Goal: Transaction & Acquisition: Purchase product/service

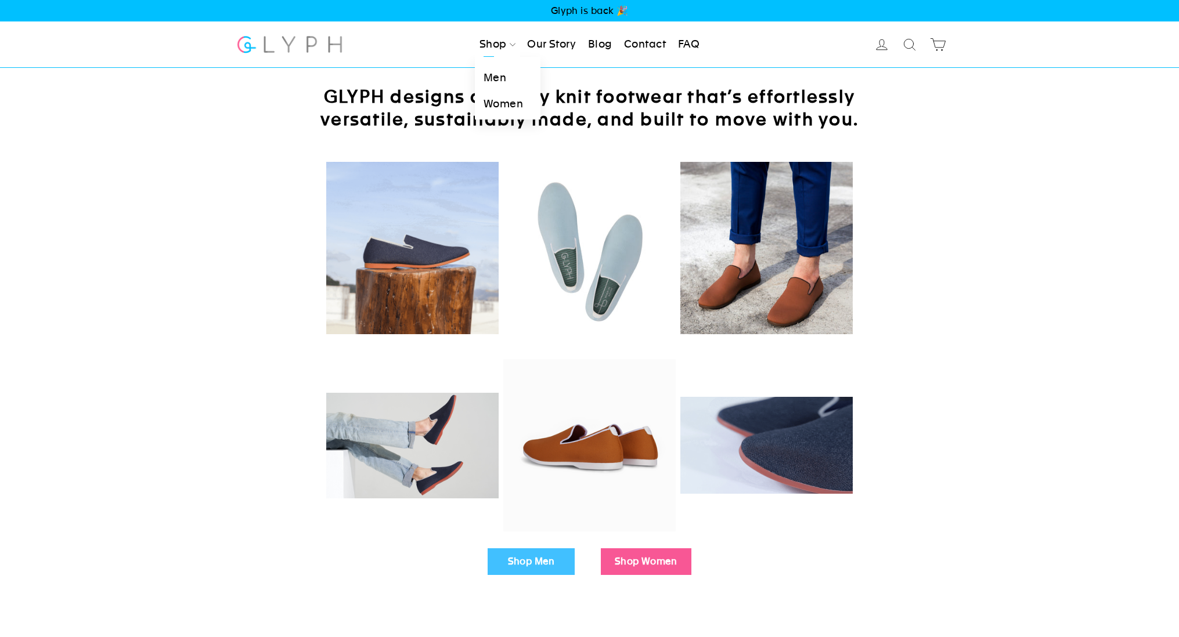
click at [497, 46] on link "Shop" at bounding box center [497, 45] width 45 height 26
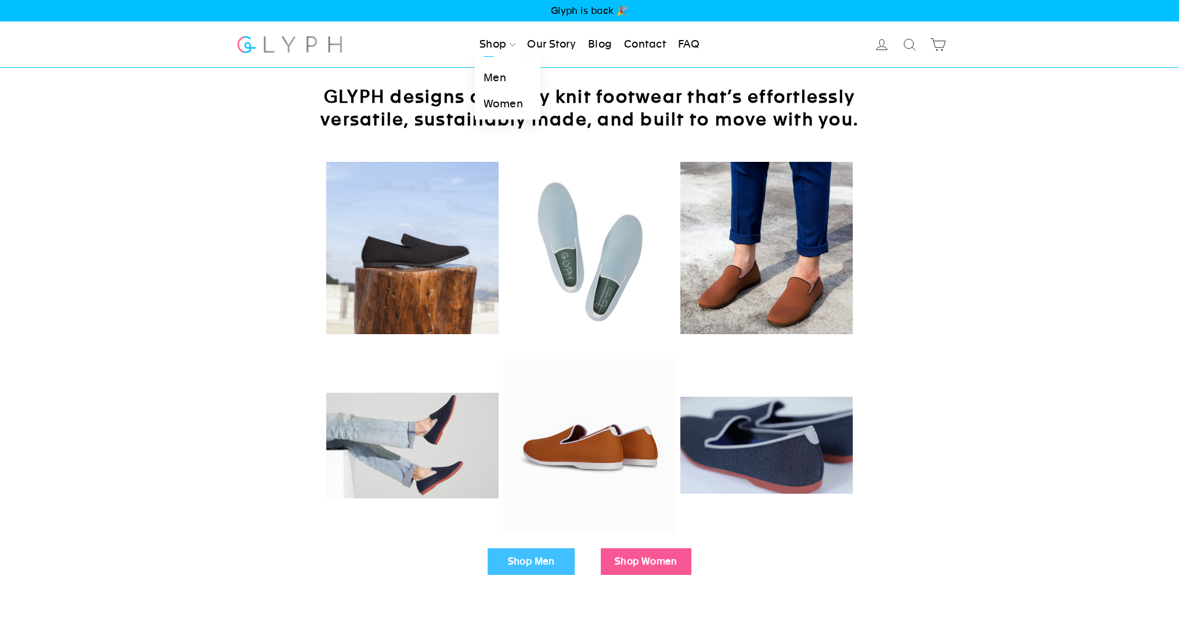
click at [493, 80] on link "Men" at bounding box center [508, 78] width 66 height 26
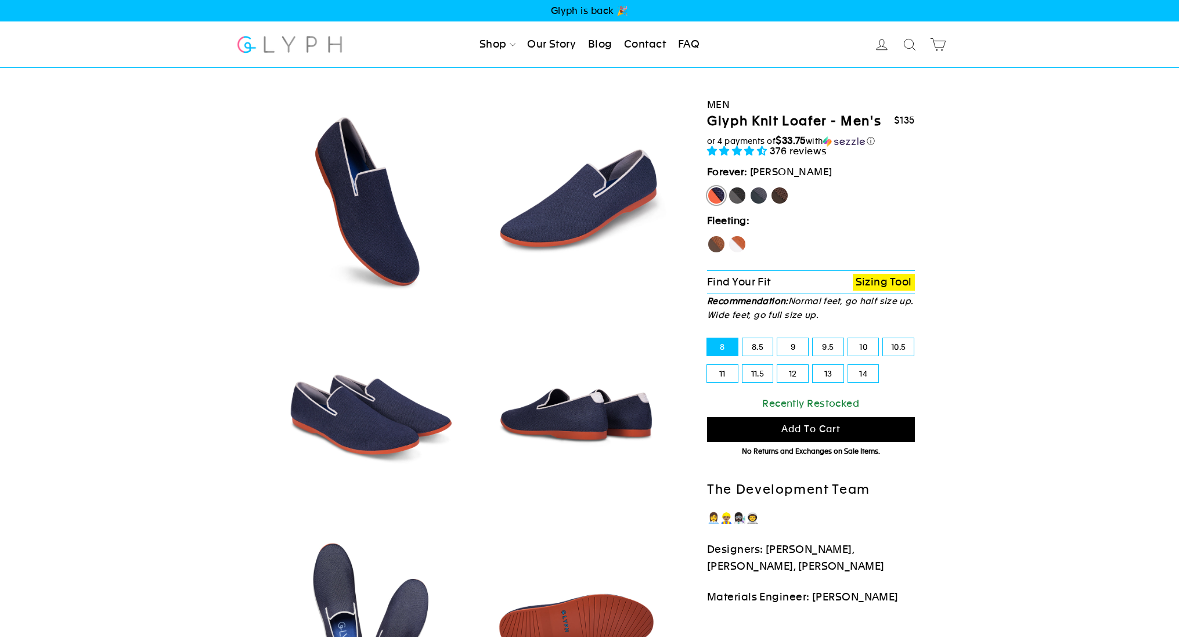
select select "highest-rating"
click at [758, 198] on label "Rhino" at bounding box center [758, 195] width 19 height 19
click at [750, 187] on input "Rhino" at bounding box center [749, 186] width 1 height 1
radio input "true"
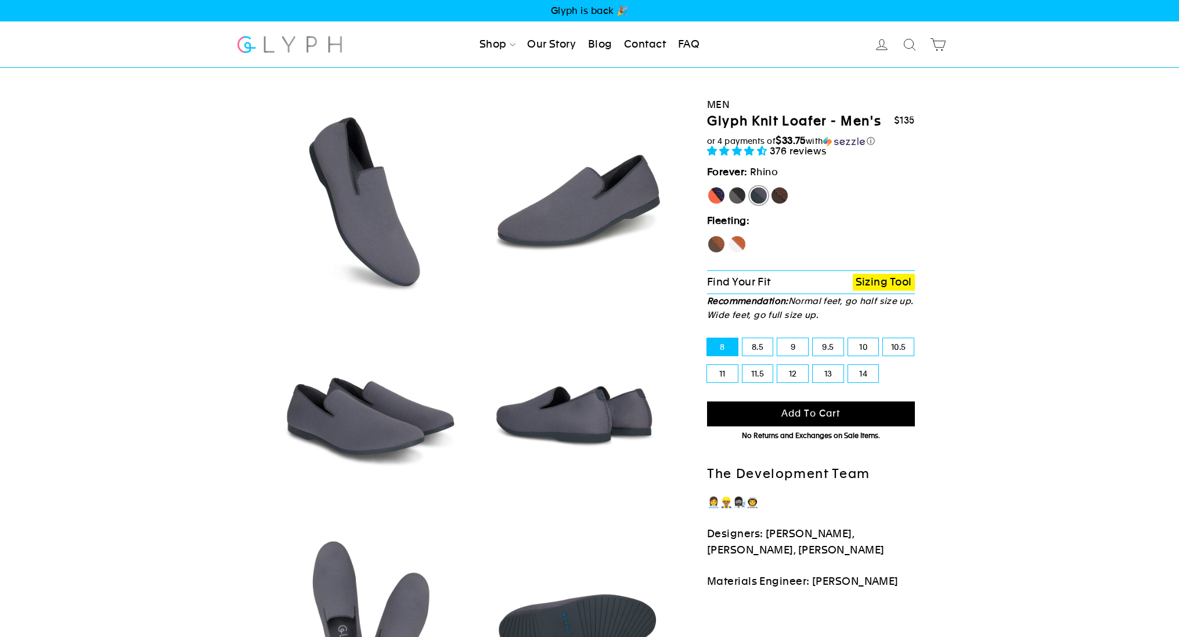
click at [737, 194] on label "Panther" at bounding box center [737, 195] width 19 height 19
click at [729, 187] on input "Panther" at bounding box center [728, 186] width 1 height 1
radio input "true"
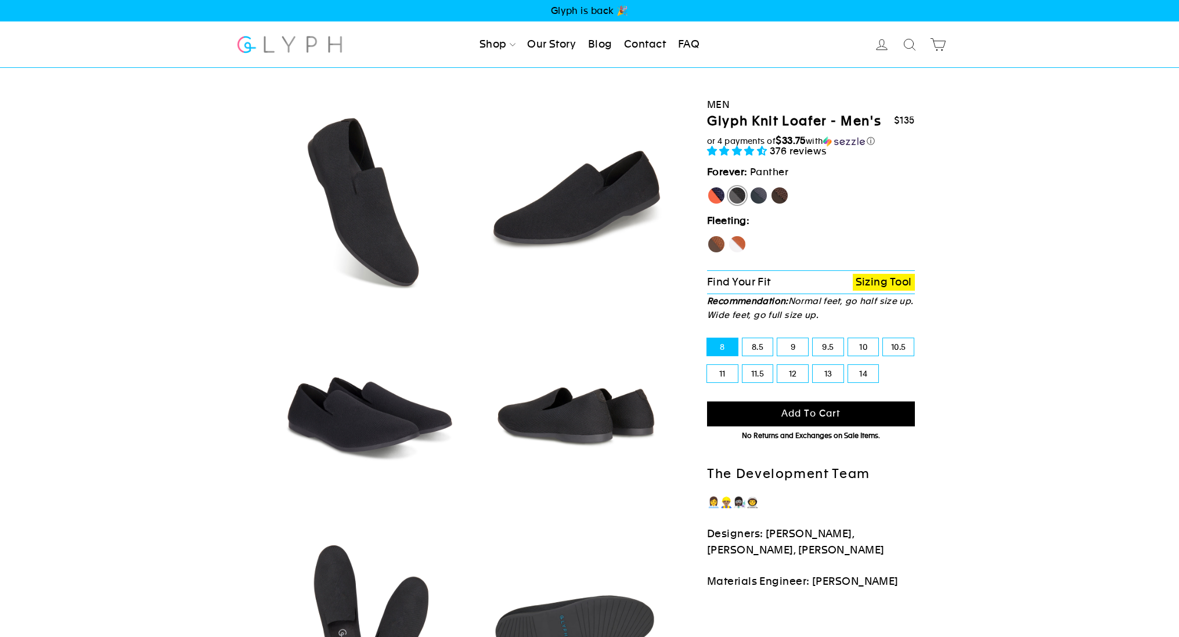
click at [725, 373] on label "11" at bounding box center [722, 373] width 31 height 17
click at [708, 366] on input "11" at bounding box center [707, 365] width 1 height 1
radio input "true"
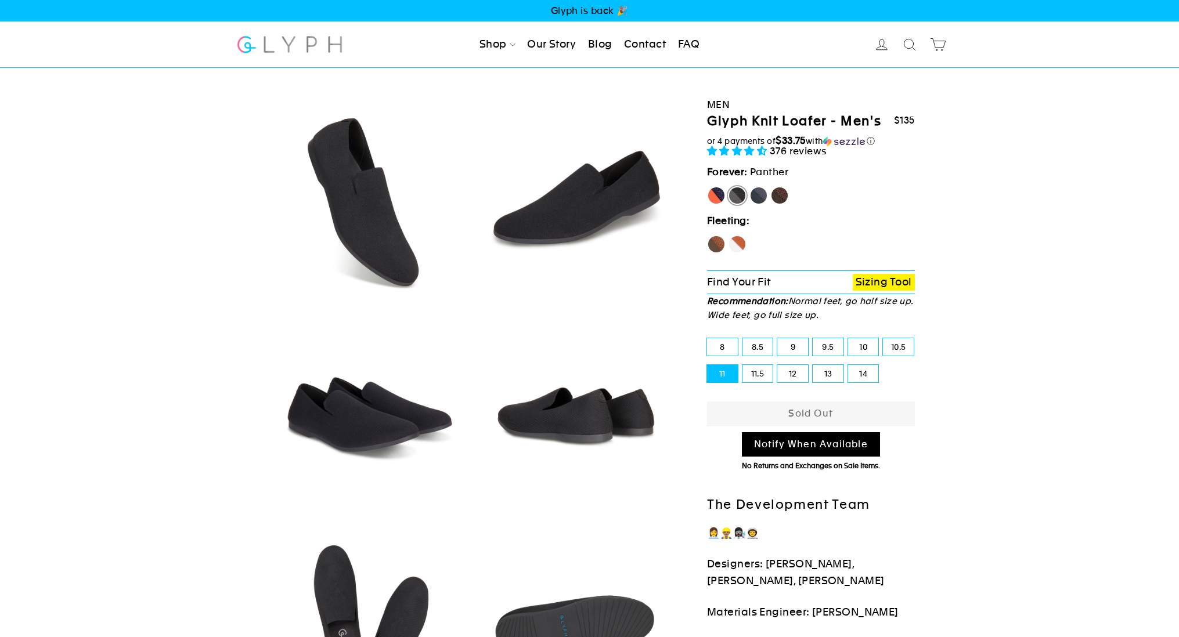
click at [761, 371] on label "11.5" at bounding box center [757, 373] width 31 height 17
click at [743, 366] on input "11.5" at bounding box center [742, 365] width 1 height 1
radio input "true"
click at [755, 193] on label "Rhino" at bounding box center [758, 195] width 19 height 19
click at [750, 187] on input "Rhino" at bounding box center [749, 186] width 1 height 1
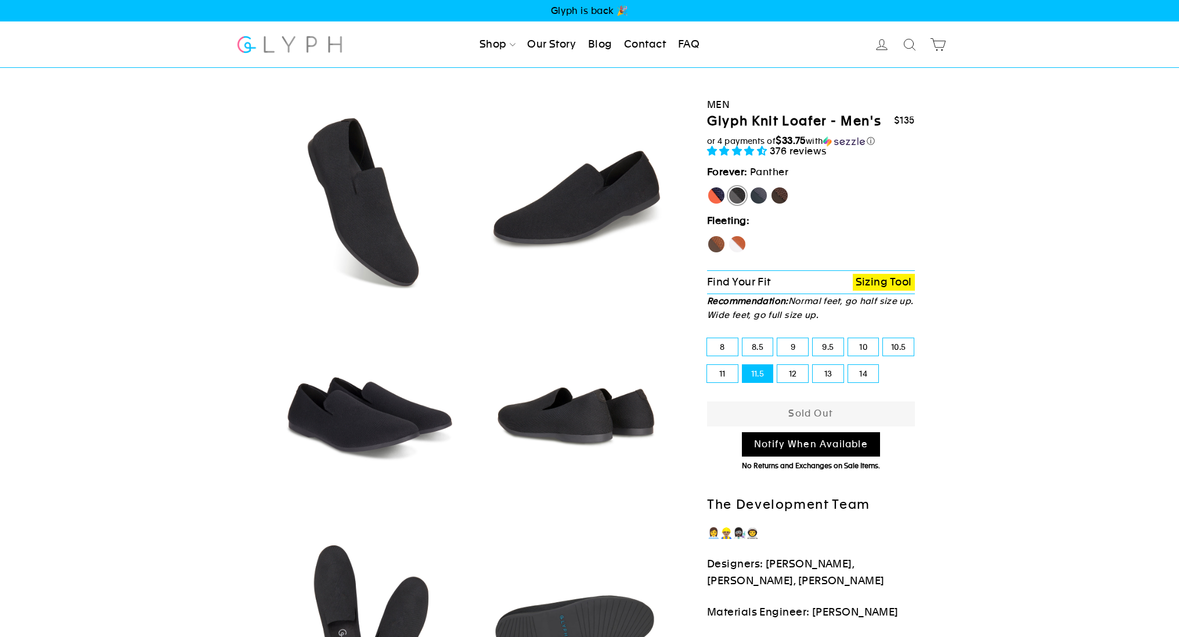
radio input "true"
